Goal: Task Accomplishment & Management: Use online tool/utility

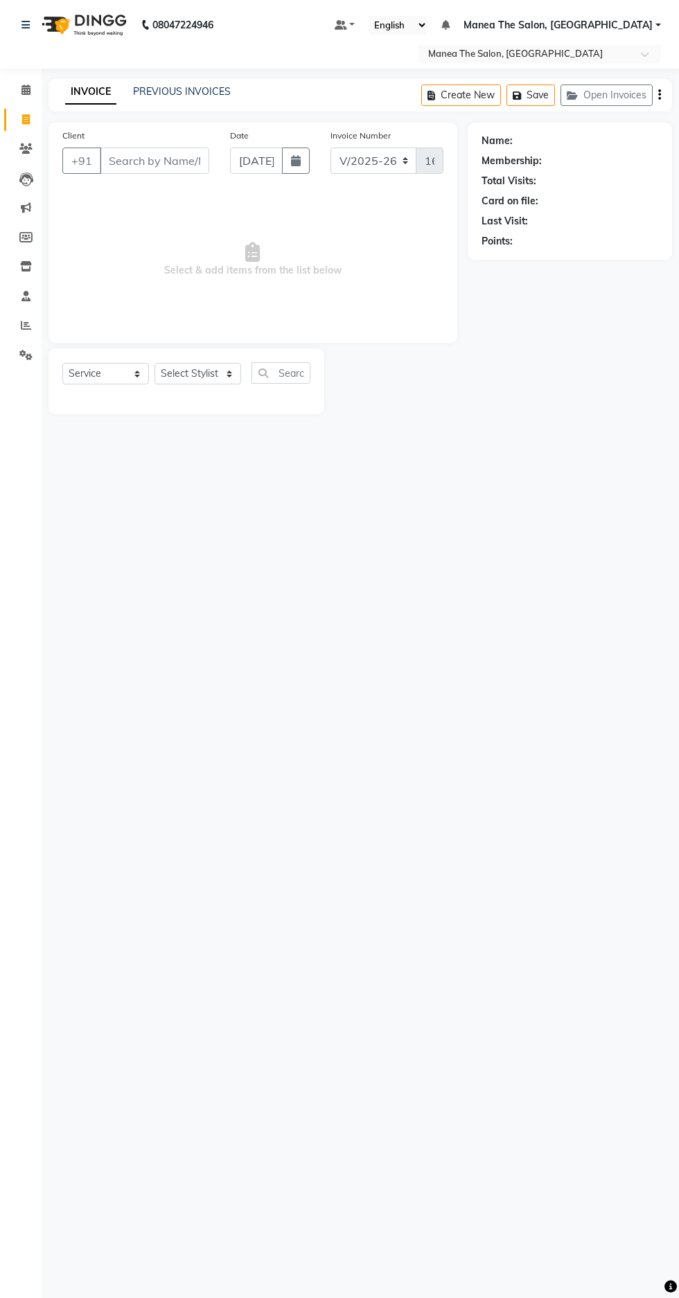
select select "7820"
select select "service"
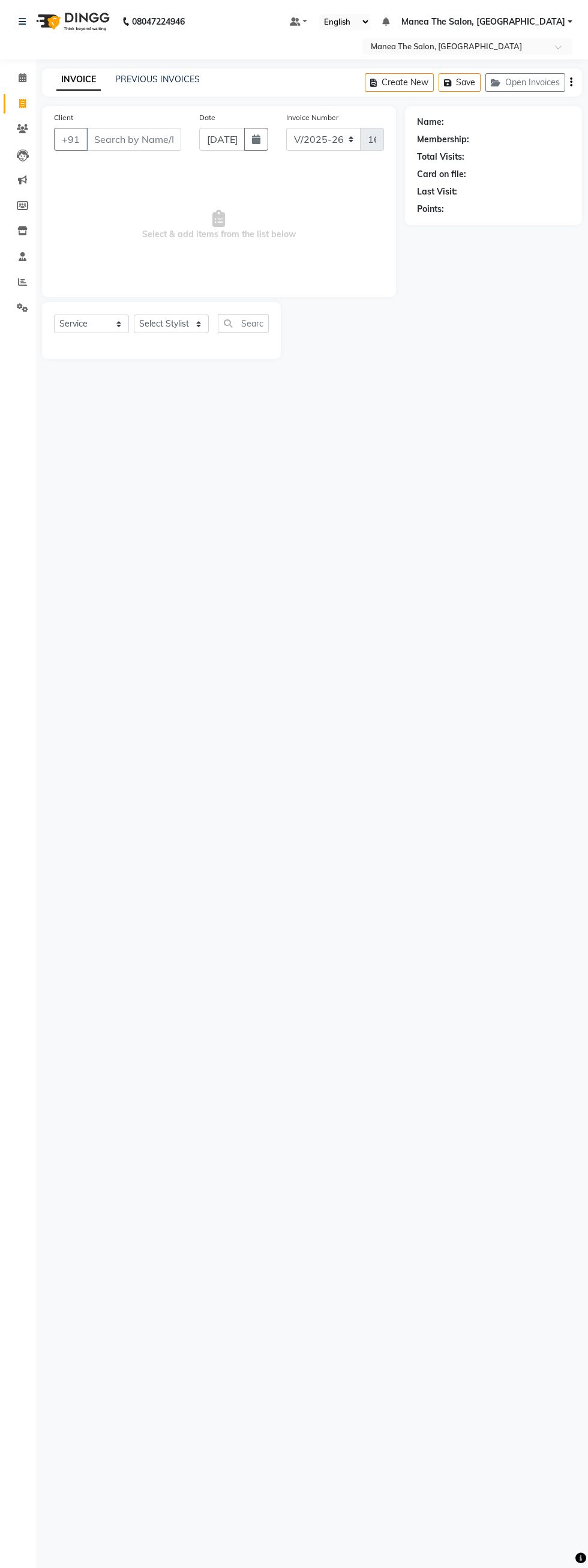
click at [161, 145] on input "Client" at bounding box center [133, 139] width 94 height 23
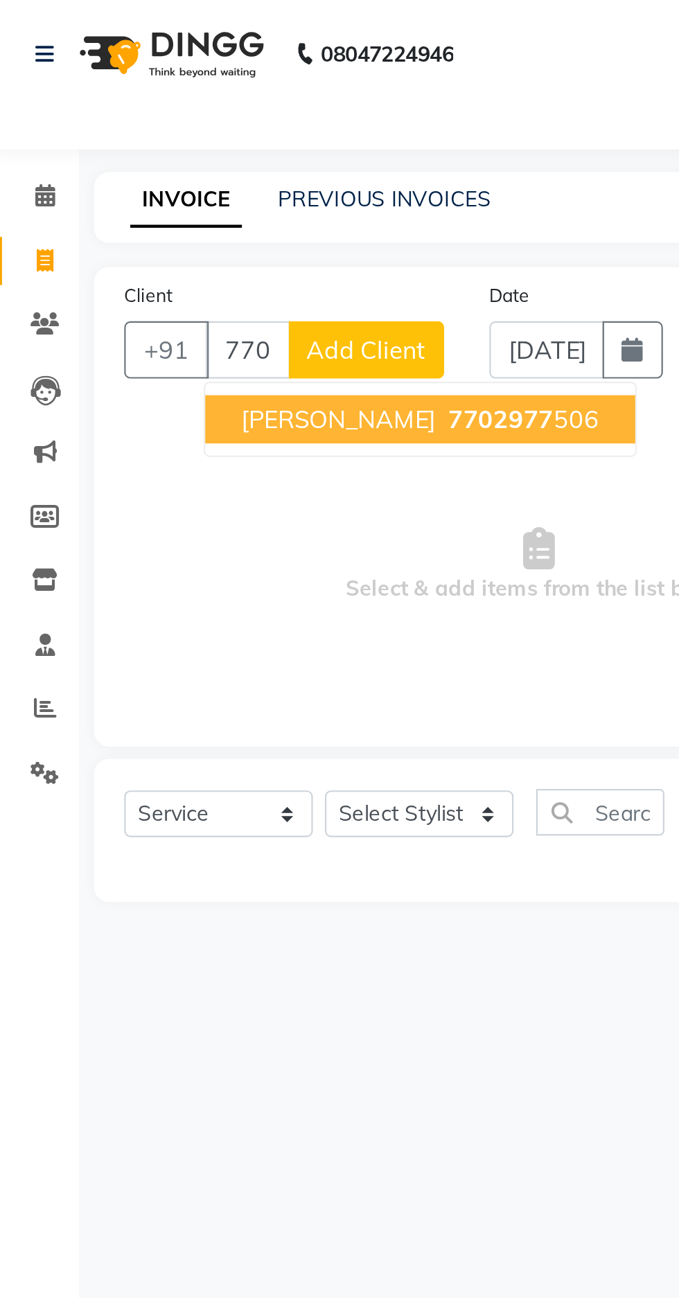
click at [209, 186] on ngb-highlight "7702977 506" at bounding box center [245, 193] width 72 height 14
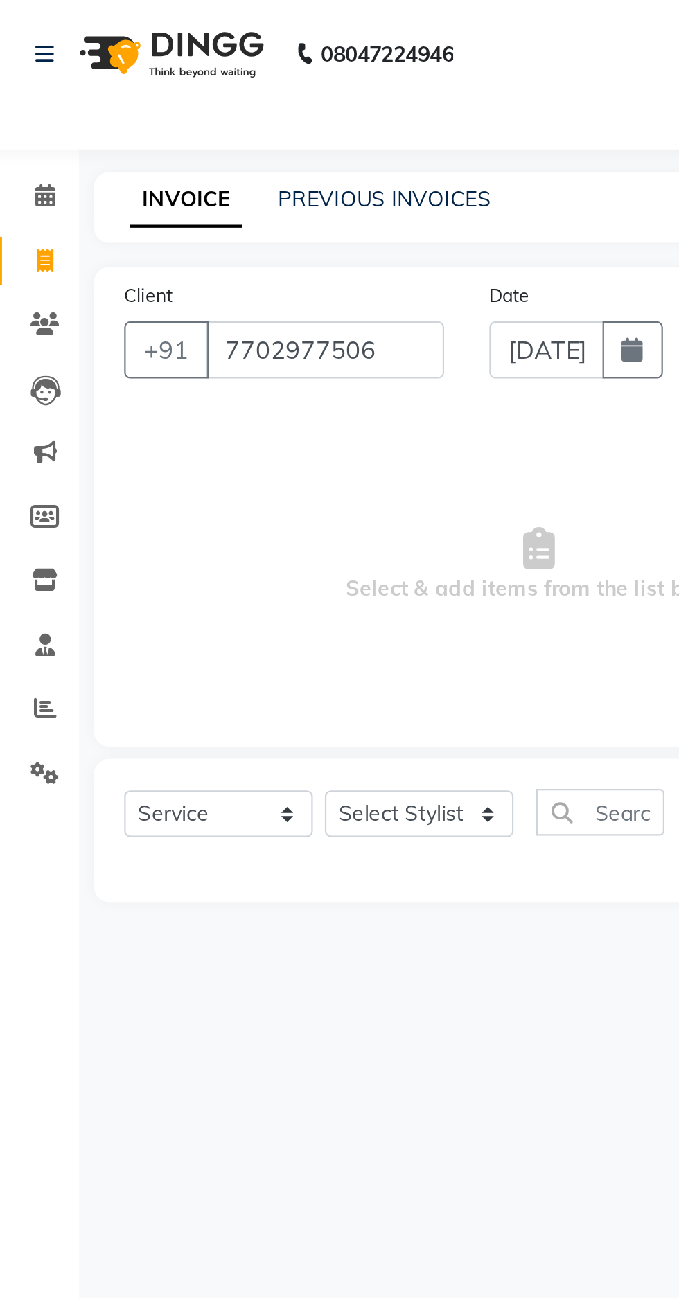
type input "7702977506"
click at [199, 384] on select "Select Stylist [PERSON_NAME] [PERSON_NAME] Radhika [PERSON_NAME] [PERSON_NAME] …" at bounding box center [197, 373] width 87 height 21
select select "69986"
click at [154, 363] on select "Select Stylist [PERSON_NAME] [PERSON_NAME] Radhika [PERSON_NAME] [PERSON_NAME] …" at bounding box center [197, 373] width 87 height 21
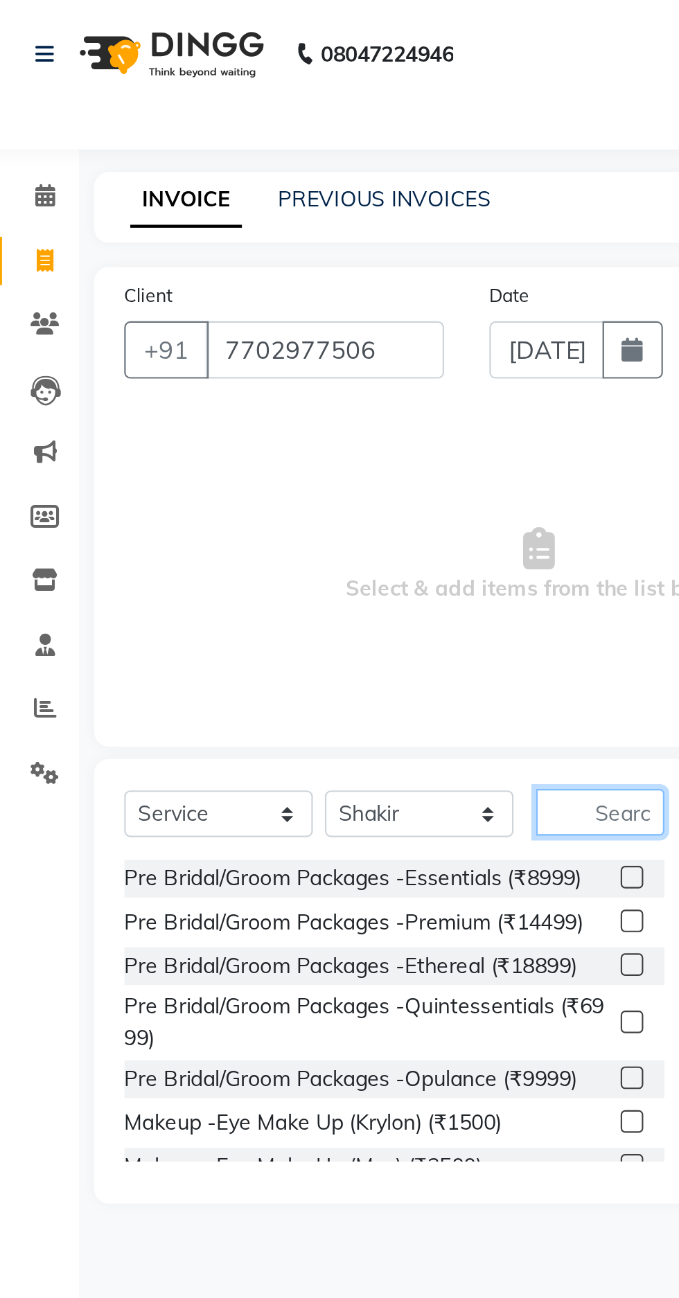
click at [284, 376] on input "text" at bounding box center [280, 372] width 59 height 21
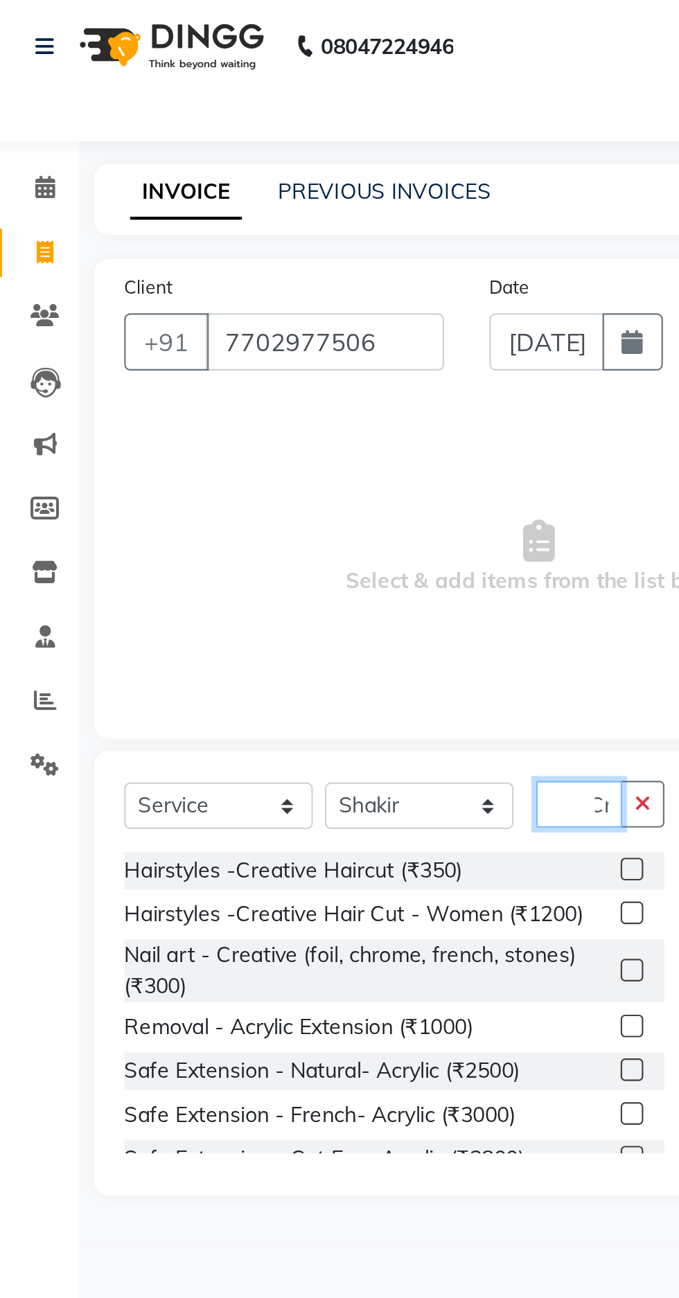
scroll to position [0, 8]
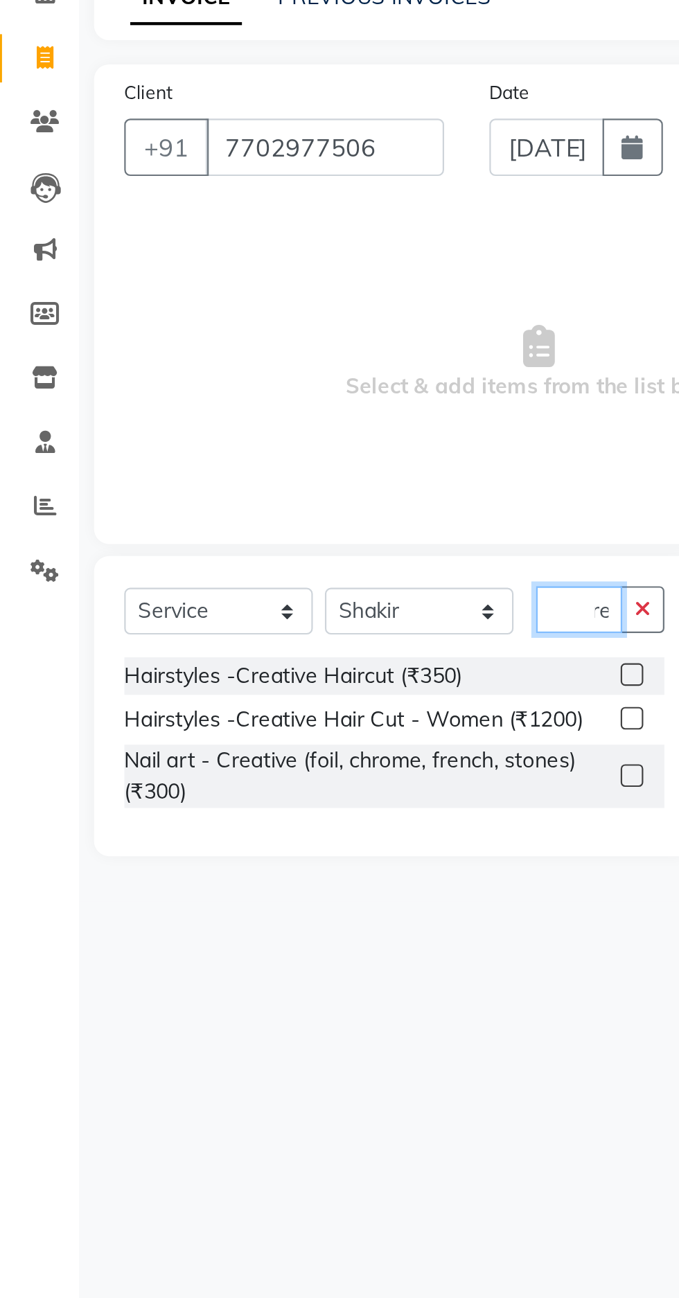
type input "Cre"
click at [211, 407] on div "Hairstyles -Creative Haircut (₹350)" at bounding box center [139, 403] width 155 height 15
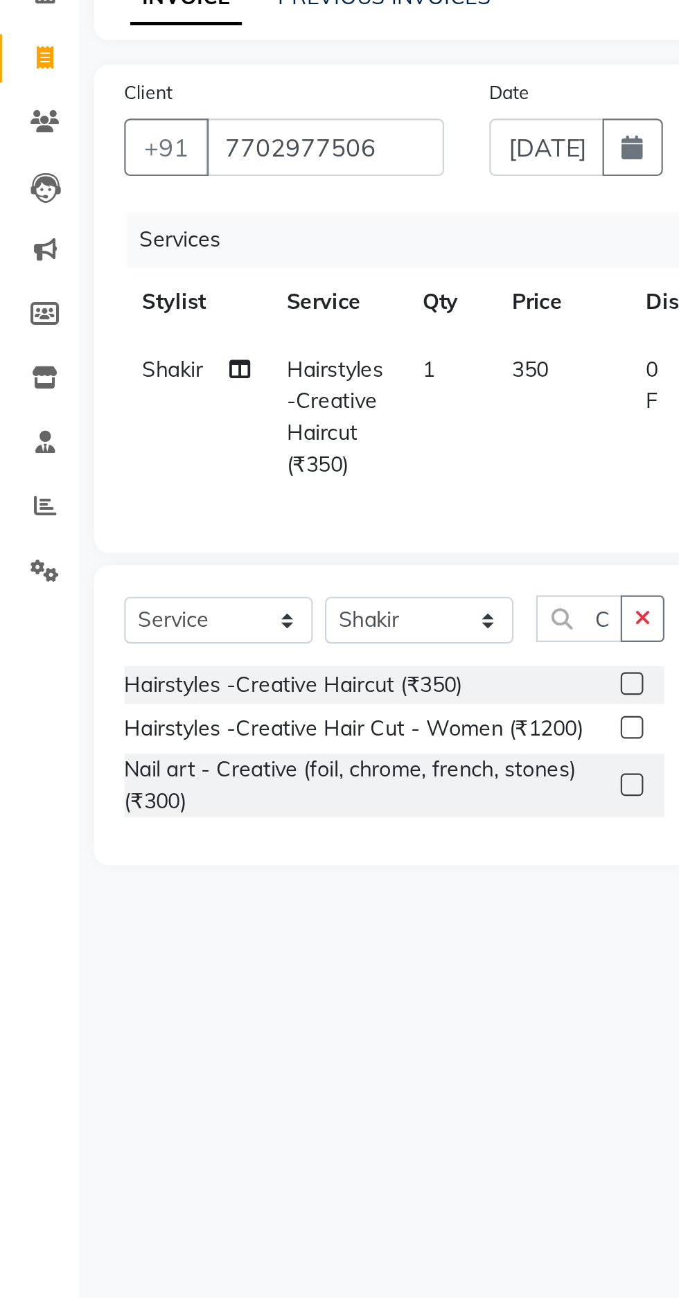
checkbox input "false"
click at [303, 376] on icon "button" at bounding box center [301, 377] width 8 height 10
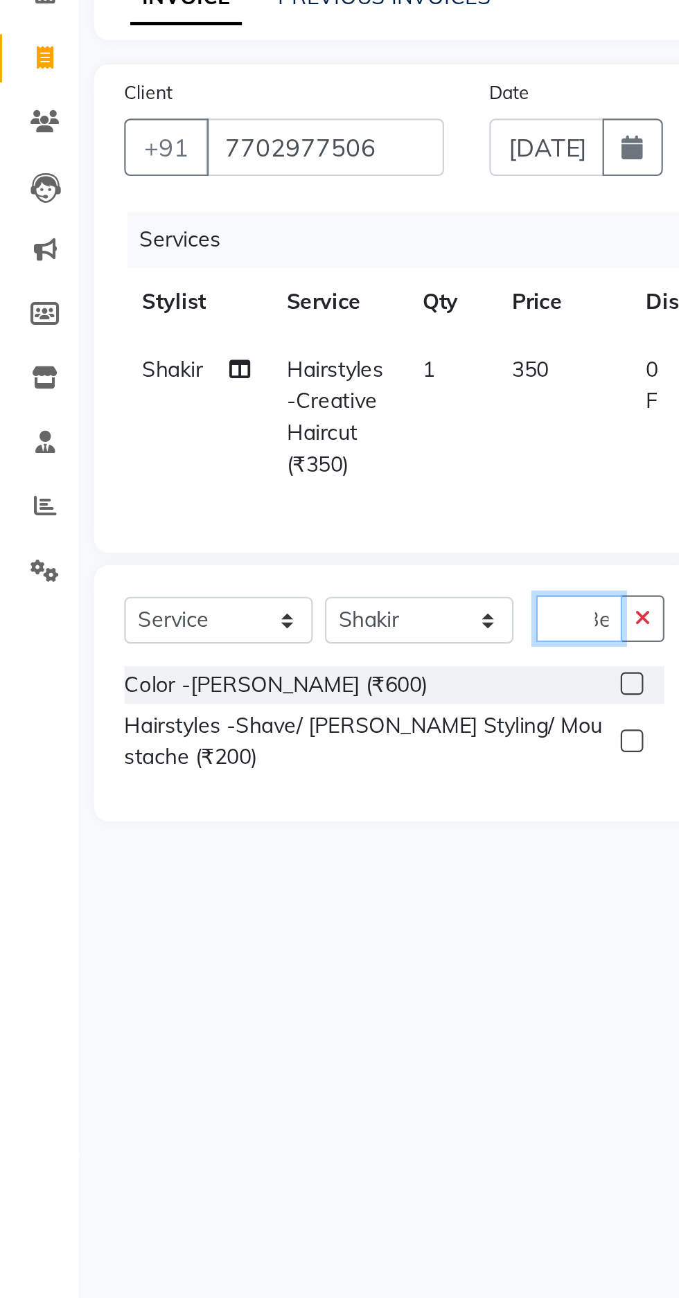
scroll to position [0, 10]
type input "Bea"
click at [296, 432] on label at bounding box center [295, 433] width 10 height 10
click at [296, 432] on input "checkbox" at bounding box center [294, 434] width 9 height 9
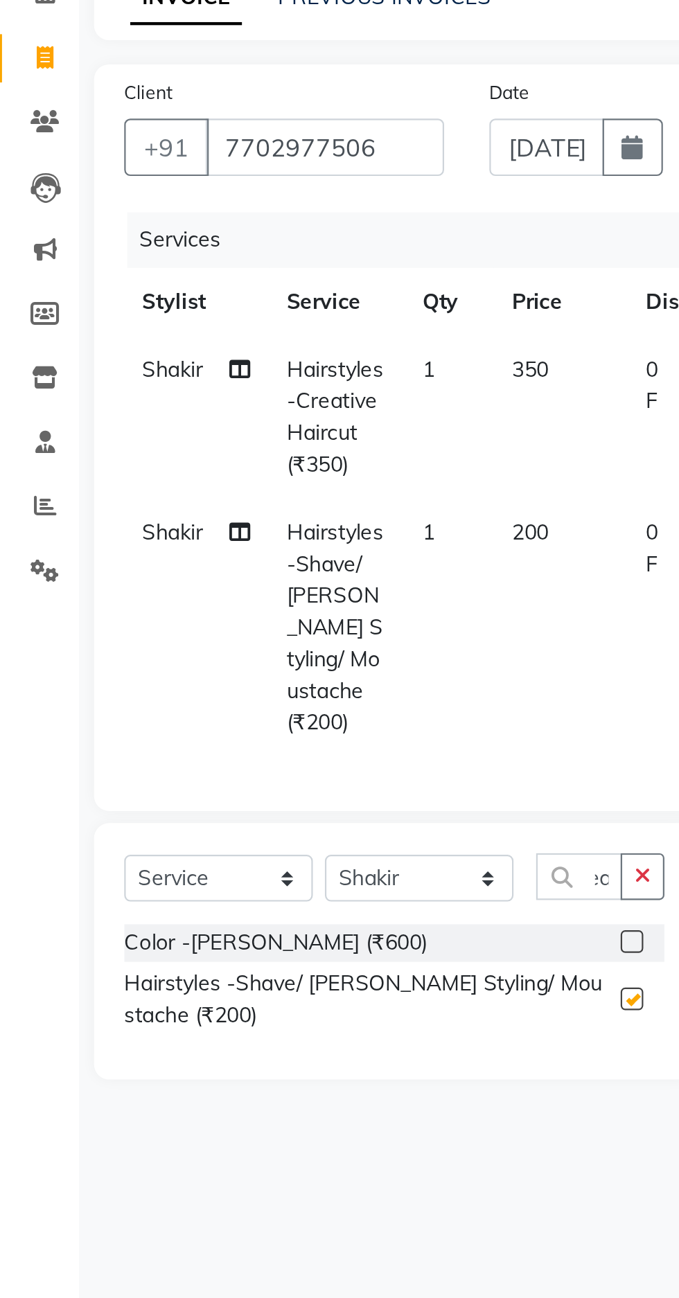
scroll to position [0, 0]
checkbox input "false"
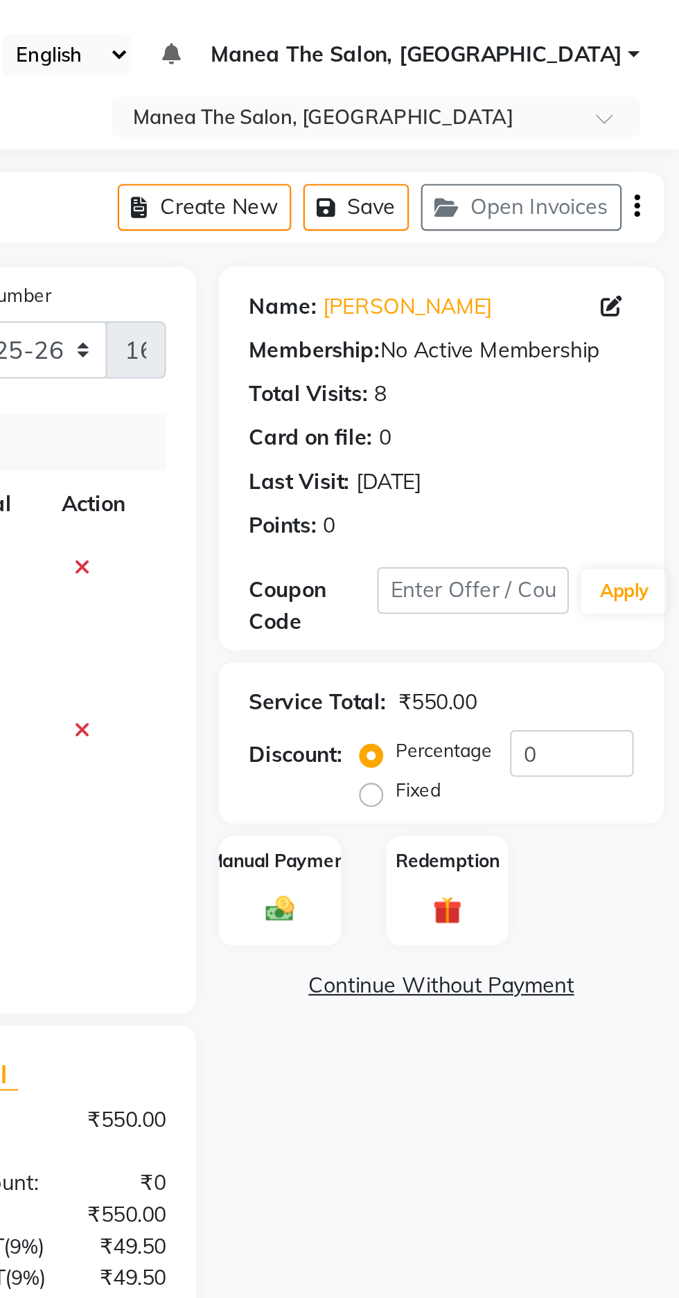
click at [510, 412] on div "Manual Payment" at bounding box center [496, 409] width 56 height 51
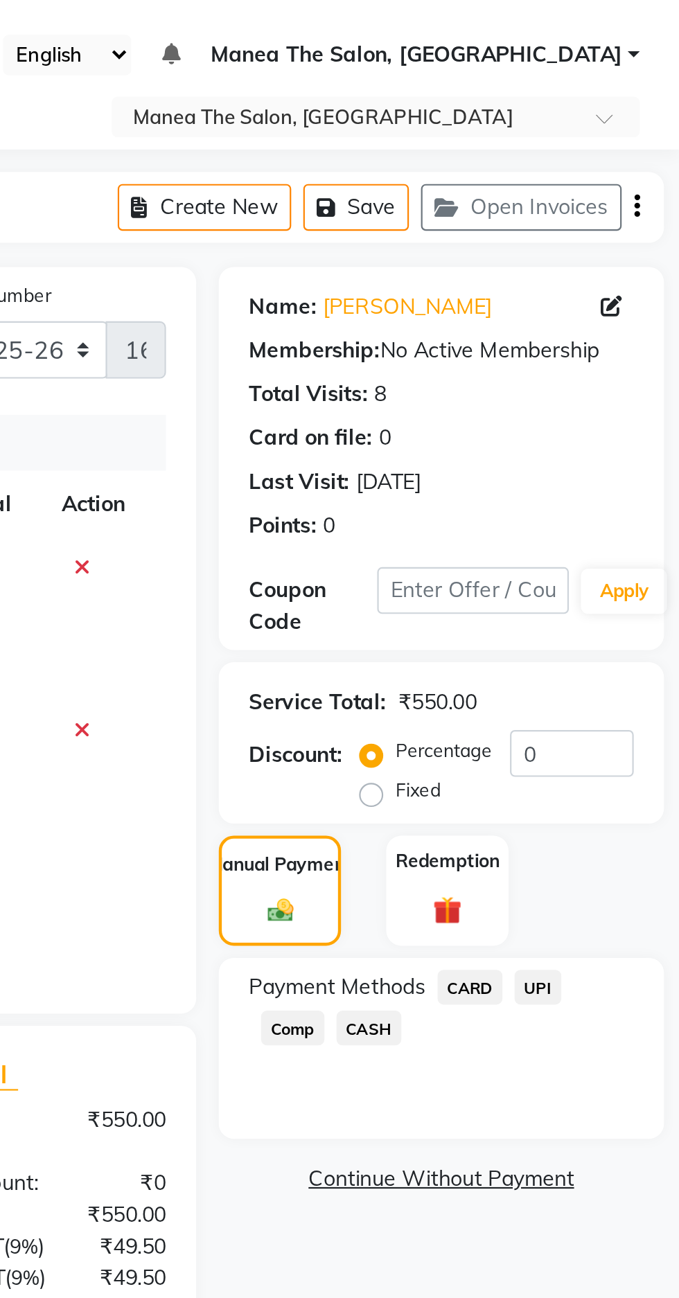
click at [619, 452] on span "UPI" at bounding box center [613, 453] width 21 height 16
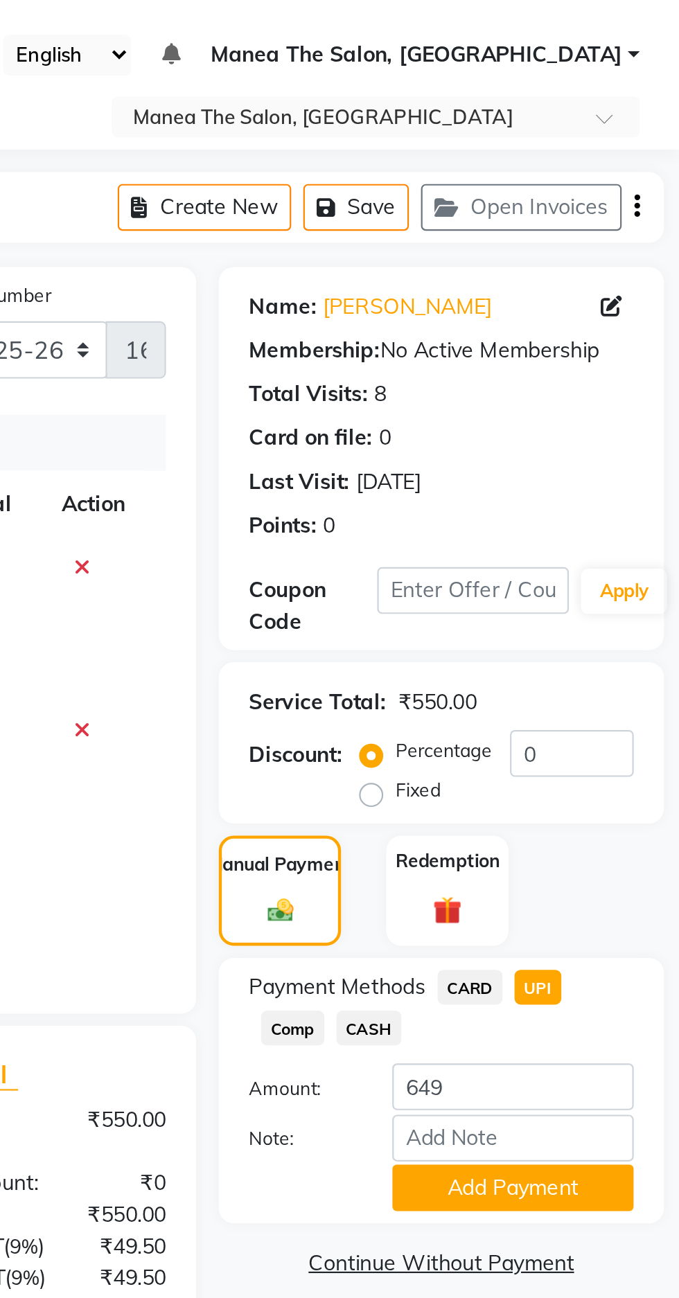
click at [609, 549] on button "Add Payment" at bounding box center [602, 545] width 111 height 21
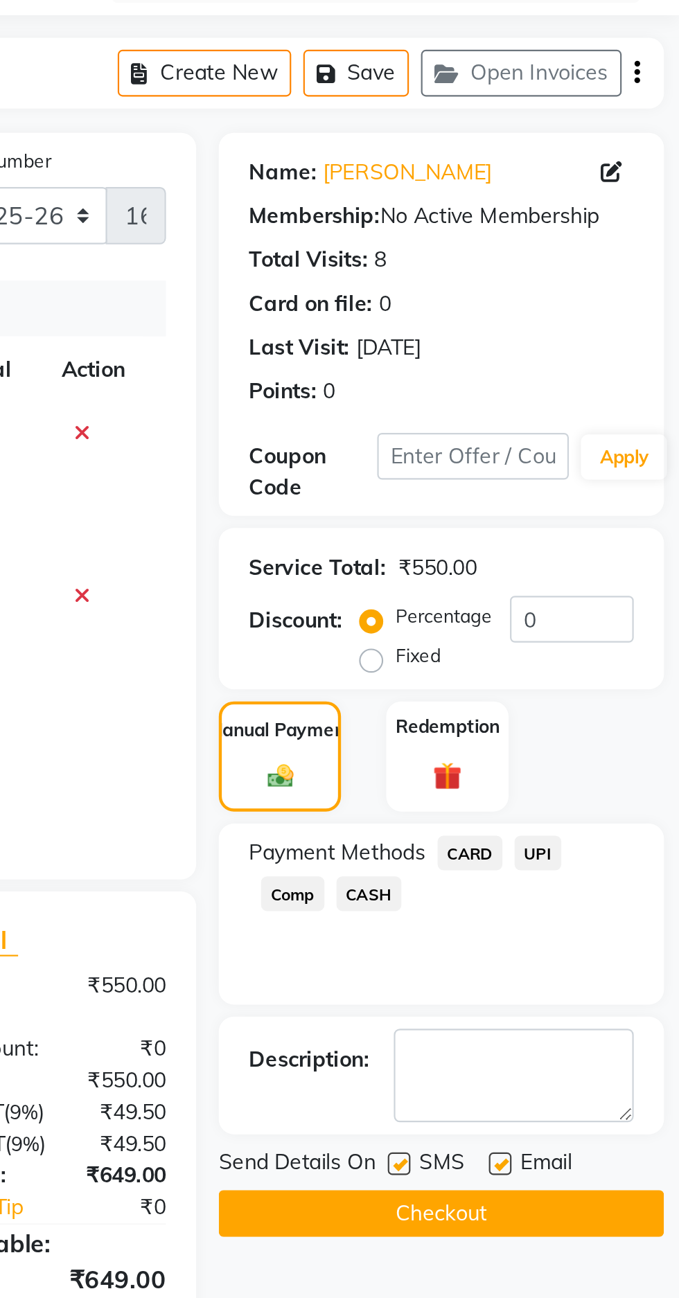
click at [609, 610] on button "Checkout" at bounding box center [570, 618] width 204 height 21
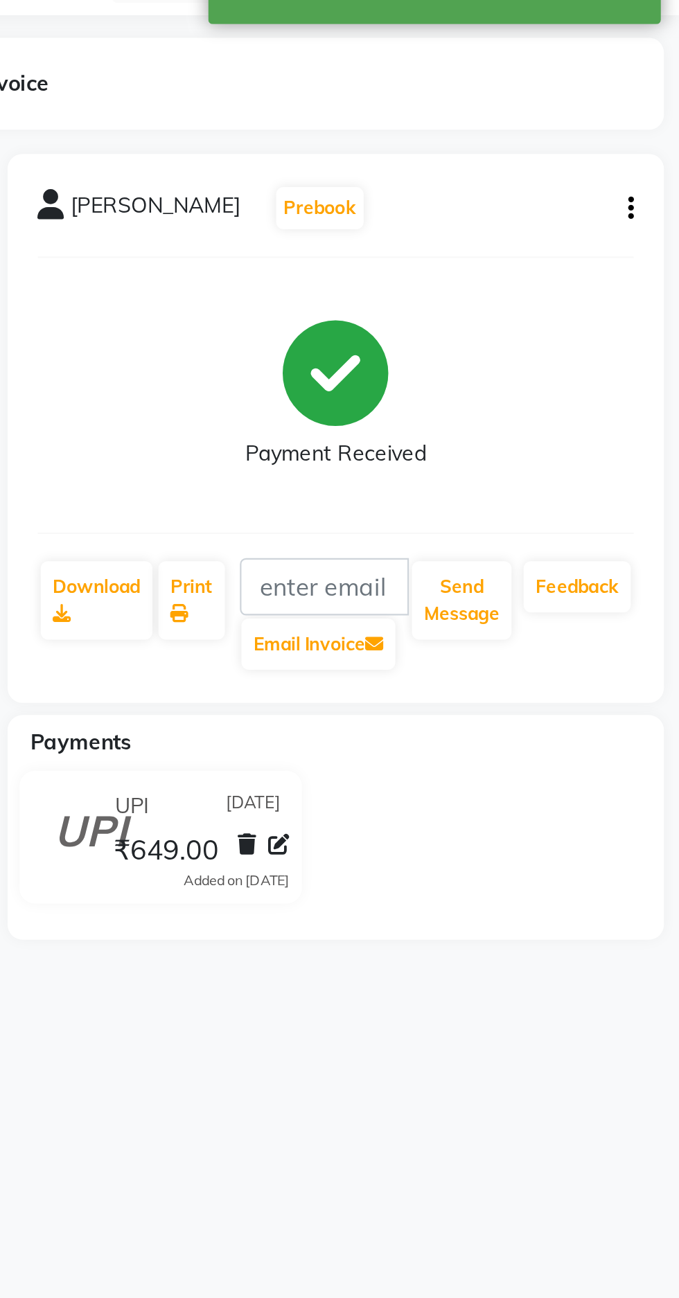
select select "service"
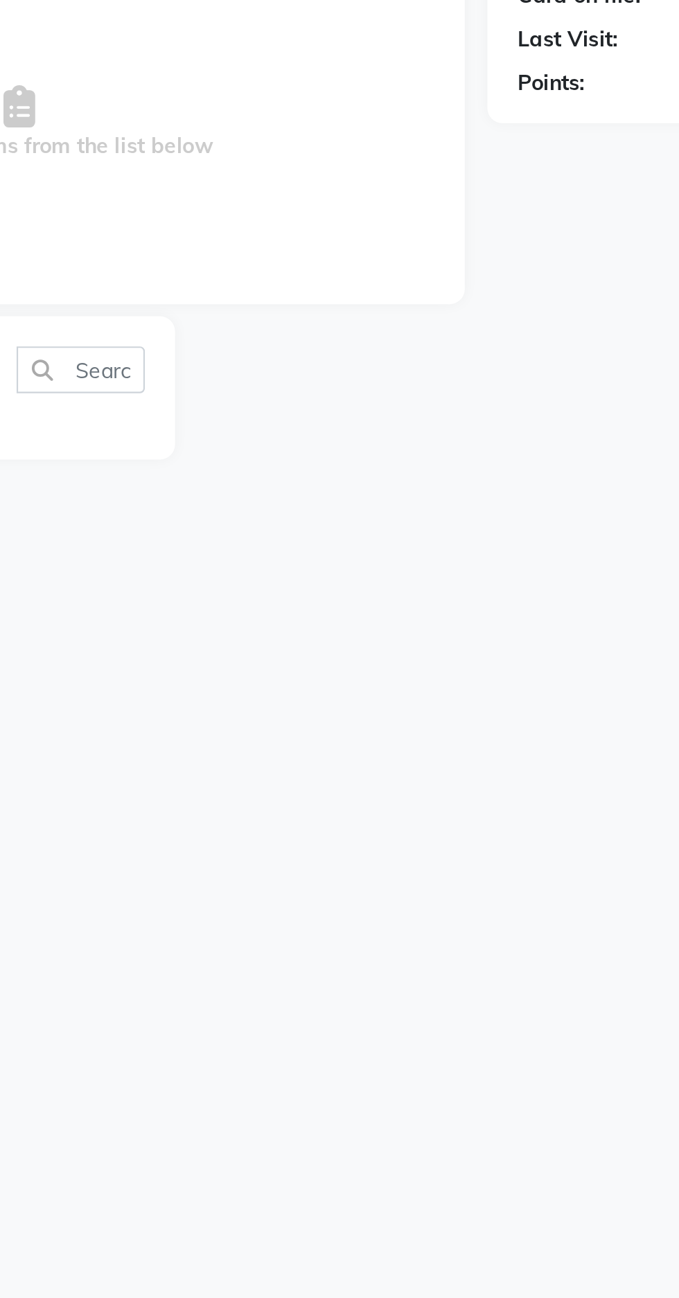
type input "1642"
select select "7820"
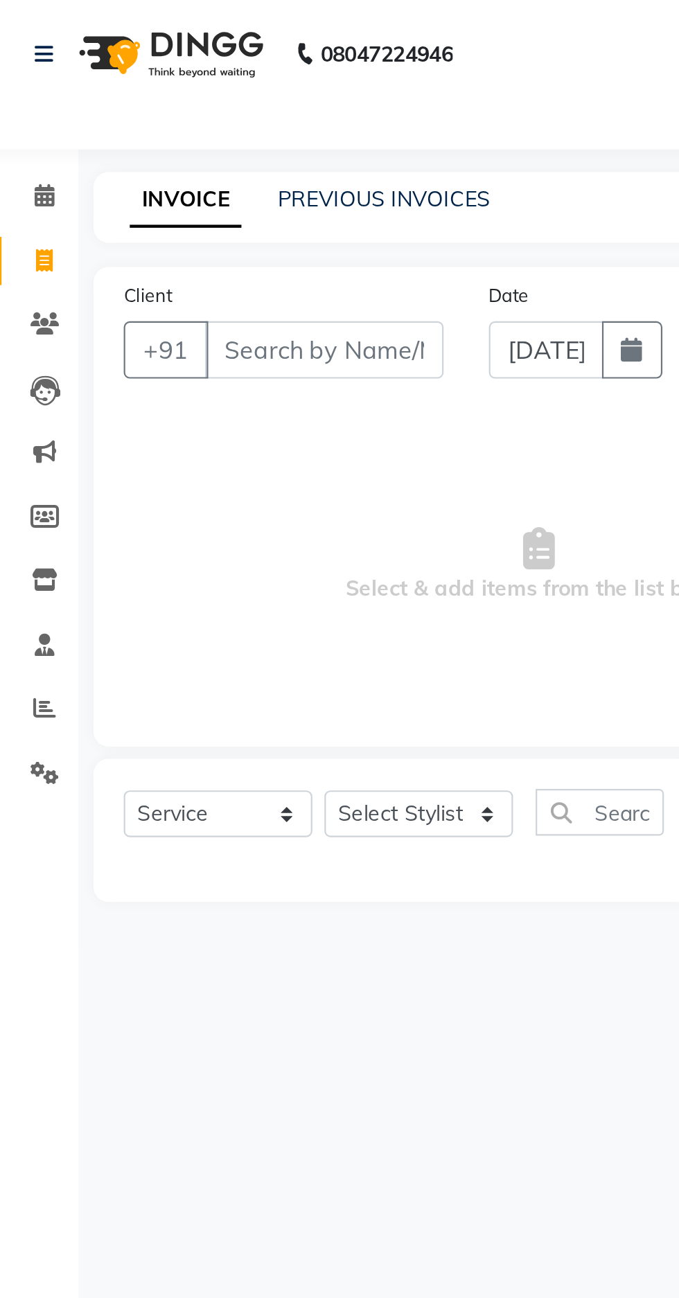
click at [183, 107] on div "INVOICE PREVIOUS INVOICES Create New Save Open Invoices" at bounding box center [360, 95] width 624 height 33
click at [218, 87] on link "PREVIOUS INVOICES" at bounding box center [182, 91] width 98 height 12
